Goal: Task Accomplishment & Management: Manage account settings

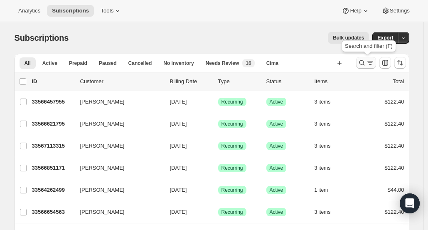
click at [362, 64] on icon "Search and filter results" at bounding box center [361, 62] width 5 height 5
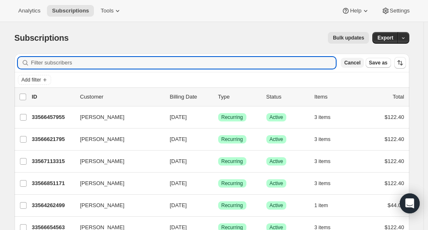
click at [356, 66] on button "Cancel" at bounding box center [352, 63] width 23 height 10
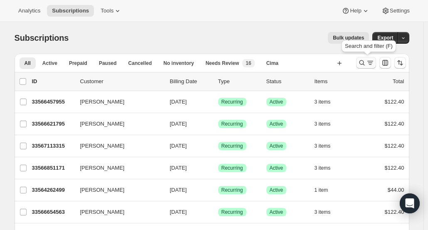
click at [374, 62] on icon "Search and filter results" at bounding box center [370, 63] width 8 height 8
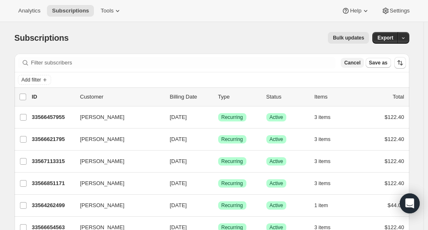
click at [360, 64] on span "Cancel" at bounding box center [352, 62] width 16 height 7
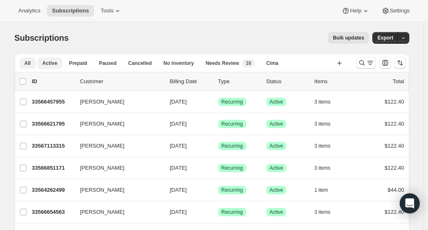
click at [57, 64] on span "Active" at bounding box center [49, 63] width 15 height 7
click at [30, 10] on span "Analytics" at bounding box center [29, 10] width 22 height 7
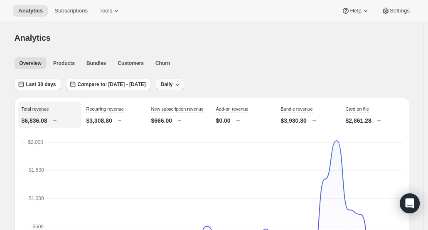
click at [173, 87] on span "Daily" at bounding box center [167, 84] width 12 height 7
click at [52, 89] on button "Last 30 days" at bounding box center [38, 85] width 47 height 12
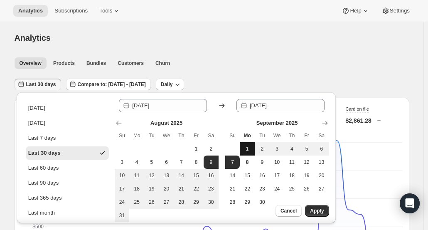
click at [245, 148] on span "1" at bounding box center [247, 148] width 8 height 7
type input "[DATE]"
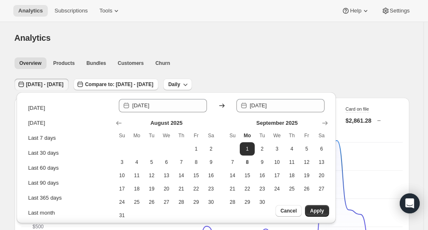
click at [220, 106] on icon at bounding box center [222, 105] width 8 height 8
click at [124, 216] on span "31" at bounding box center [122, 215] width 8 height 7
type input "[DATE]"
click at [220, 104] on icon at bounding box center [222, 105] width 8 height 8
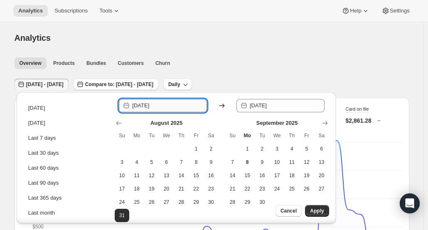
click at [160, 108] on input "[DATE]" at bounding box center [169, 105] width 75 height 13
click at [170, 106] on input "[DATE]" at bounding box center [169, 105] width 75 height 13
click at [326, 124] on icon "Show next month, October 2025" at bounding box center [324, 123] width 5 height 4
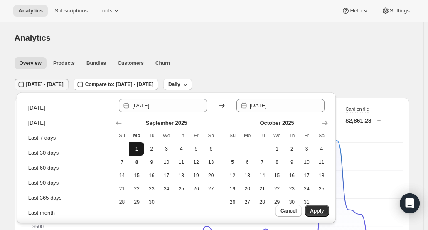
click at [139, 150] on span "1" at bounding box center [137, 148] width 8 height 7
type input "[DATE]"
click at [126, 160] on button "7" at bounding box center [122, 161] width 15 height 13
type input "[DATE]"
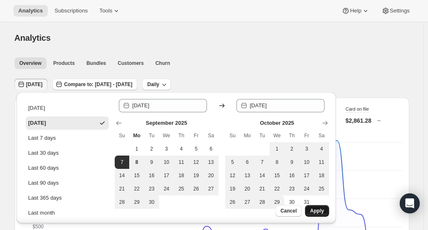
click at [328, 212] on button "Apply" at bounding box center [317, 211] width 24 height 12
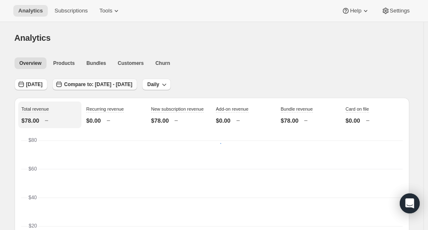
click at [99, 84] on span "Compare to: [DATE] - [DATE]" at bounding box center [98, 84] width 68 height 7
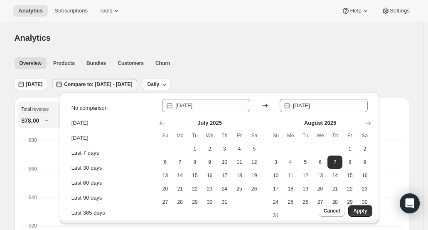
click at [265, 107] on icon at bounding box center [265, 105] width 8 height 8
click at [370, 123] on icon "Show next month, September 2025" at bounding box center [368, 123] width 8 height 8
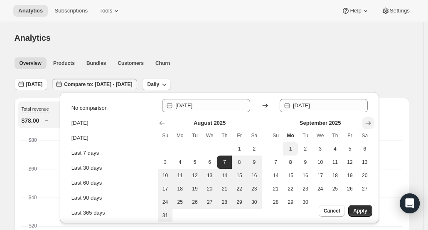
click at [368, 125] on icon "Show next month, October 2025" at bounding box center [368, 123] width 8 height 8
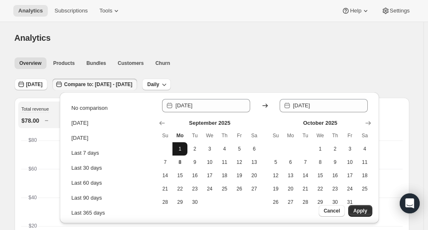
click at [181, 152] on span "1" at bounding box center [180, 148] width 8 height 7
type input "[DATE]"
click at [170, 165] on button "7" at bounding box center [165, 161] width 15 height 13
type input "[DATE]"
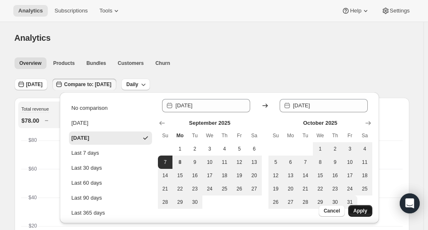
click at [362, 210] on span "Apply" at bounding box center [360, 210] width 14 height 7
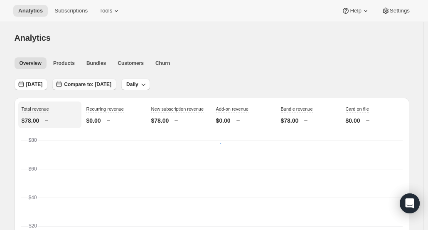
click at [90, 81] on span "Compare to: [DATE]" at bounding box center [87, 84] width 47 height 7
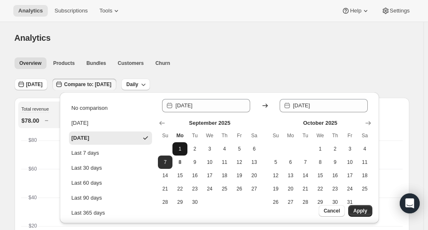
click at [180, 148] on span "1" at bounding box center [180, 148] width 8 height 7
type input "[DATE]"
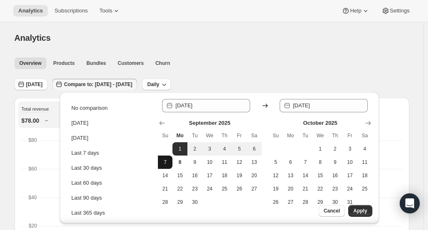
click at [165, 166] on button "7" at bounding box center [165, 161] width 15 height 13
type input "[DATE]"
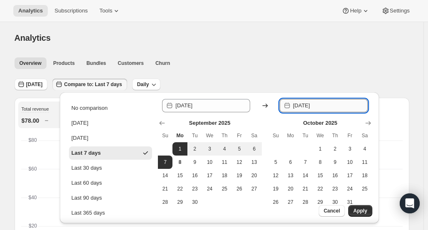
click at [335, 105] on input "[DATE]" at bounding box center [330, 105] width 75 height 13
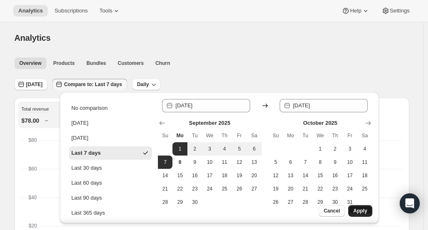
click at [362, 209] on span "Apply" at bounding box center [360, 210] width 14 height 7
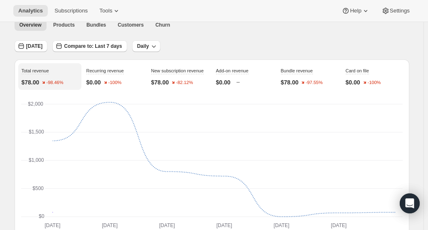
scroll to position [8, 0]
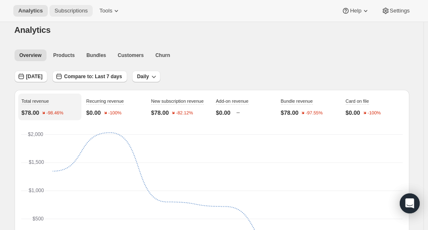
click at [65, 6] on button "Subscriptions" at bounding box center [70, 11] width 43 height 12
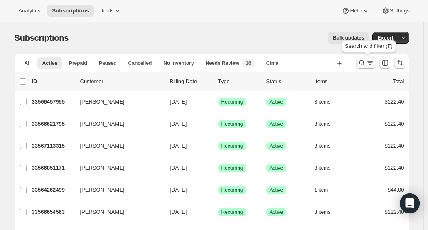
click at [370, 63] on icon "Search and filter results" at bounding box center [370, 63] width 8 height 8
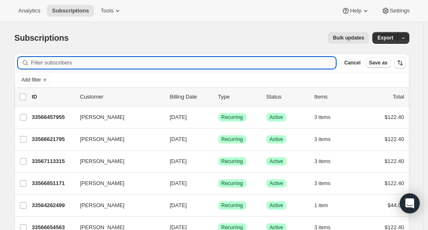
click at [279, 62] on input "Filter subscribers" at bounding box center [183, 63] width 305 height 12
click at [409, 34] on button "button" at bounding box center [404, 38] width 12 height 12
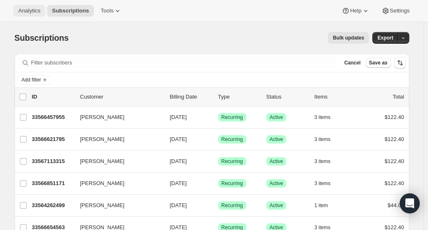
click at [27, 12] on span "Analytics" at bounding box center [29, 10] width 22 height 7
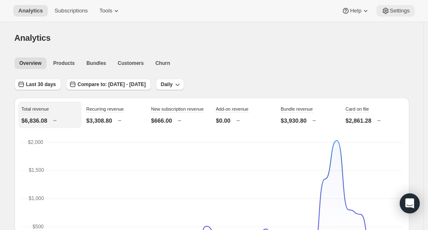
click at [404, 7] on span "Settings" at bounding box center [400, 10] width 20 height 7
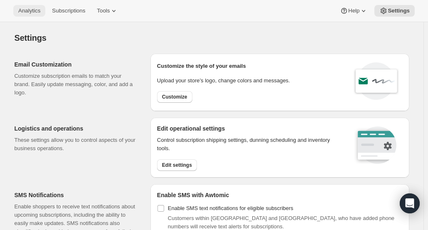
click at [38, 7] on span "Analytics" at bounding box center [29, 10] width 22 height 7
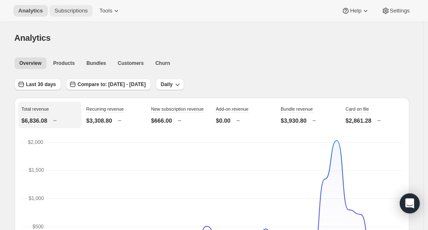
click at [78, 13] on span "Subscriptions" at bounding box center [70, 10] width 33 height 7
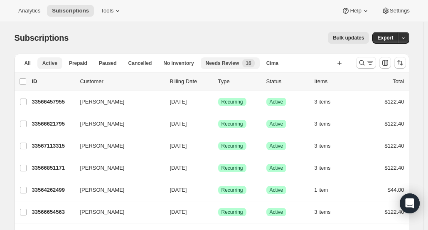
click at [228, 61] on span "Needs Review" at bounding box center [223, 63] width 34 height 7
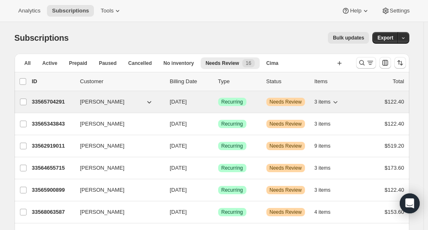
click at [288, 106] on div "33565704291 [PERSON_NAME] [DATE] Success Recurring Warning Needs Review 3 items…" at bounding box center [218, 102] width 372 height 12
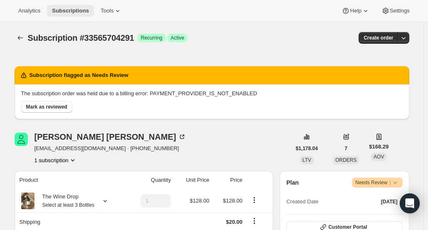
click at [76, 7] on span "Subscriptions" at bounding box center [70, 10] width 37 height 7
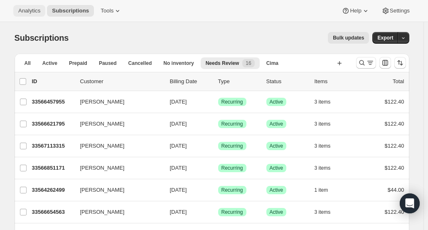
click at [33, 13] on span "Analytics" at bounding box center [29, 10] width 22 height 7
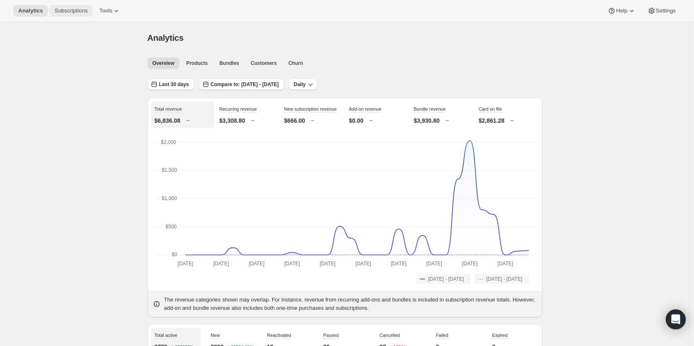
click at [80, 11] on span "Subscriptions" at bounding box center [70, 10] width 33 height 7
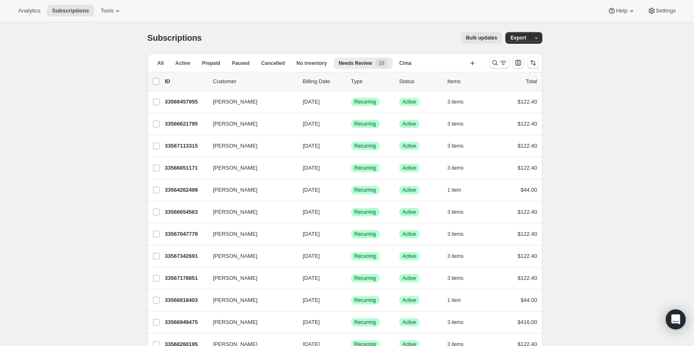
click at [411, 82] on p "Status" at bounding box center [420, 81] width 42 height 8
click at [428, 66] on icon "Search and filter results" at bounding box center [495, 63] width 8 height 8
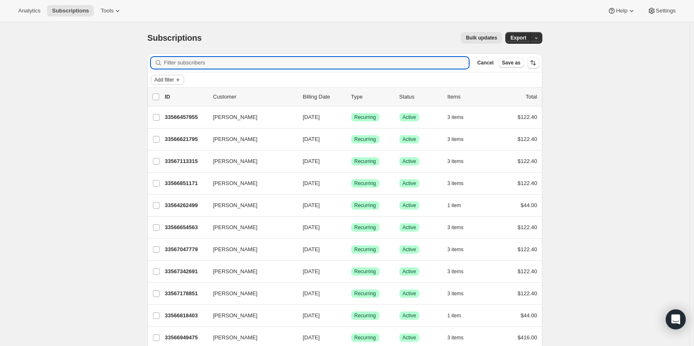
click at [166, 80] on span "Add filter" at bounding box center [165, 79] width 20 height 7
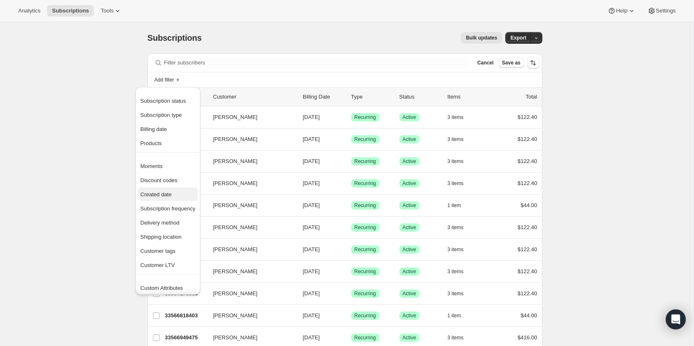
click at [161, 196] on span "Created date" at bounding box center [155, 194] width 31 height 6
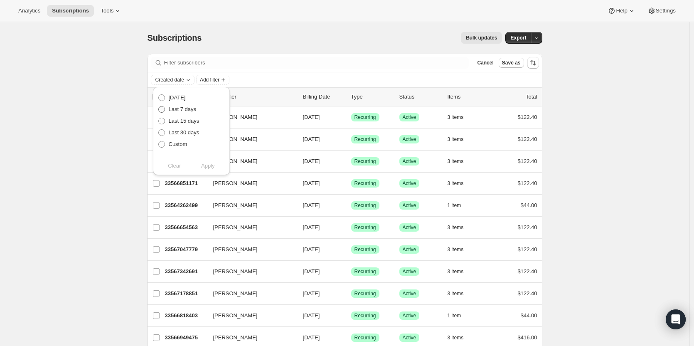
click at [161, 109] on span at bounding box center [161, 109] width 7 height 7
click at [159, 106] on input "Last 7 days" at bounding box center [158, 106] width 0 height 0
radio input "true"
click at [206, 166] on span "Apply" at bounding box center [208, 166] width 14 height 8
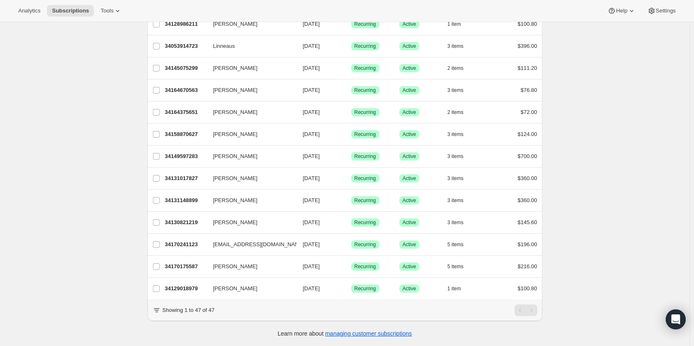
scroll to position [728, 0]
